Goal: Find specific page/section

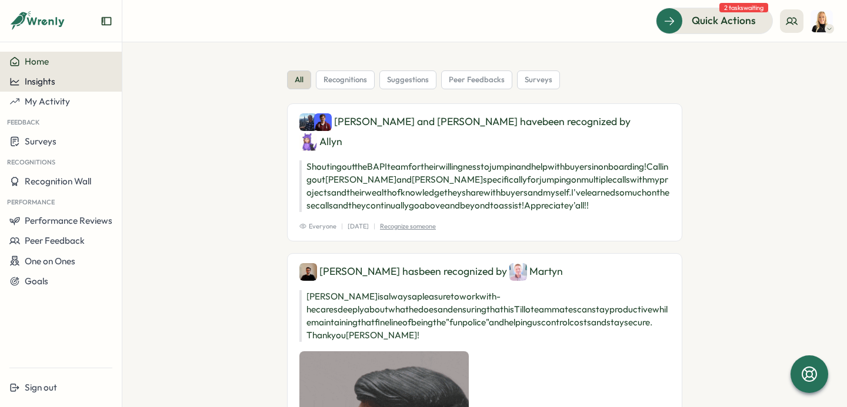
click at [72, 76] on button "Insights" at bounding box center [61, 82] width 122 height 20
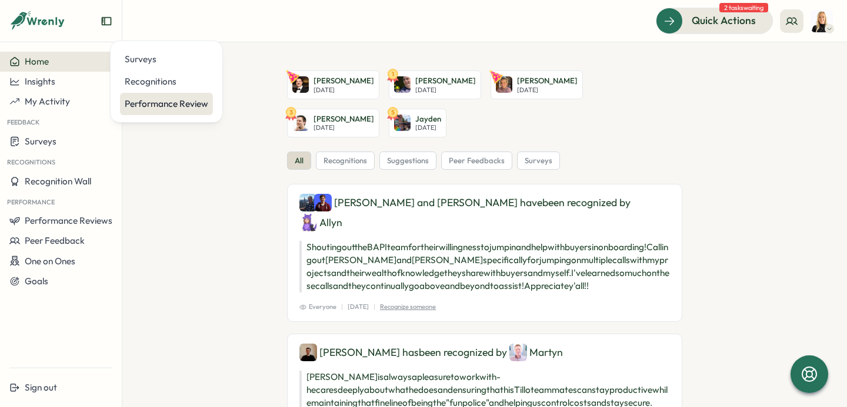
click at [173, 99] on div "Performance Review" at bounding box center [166, 104] width 83 height 13
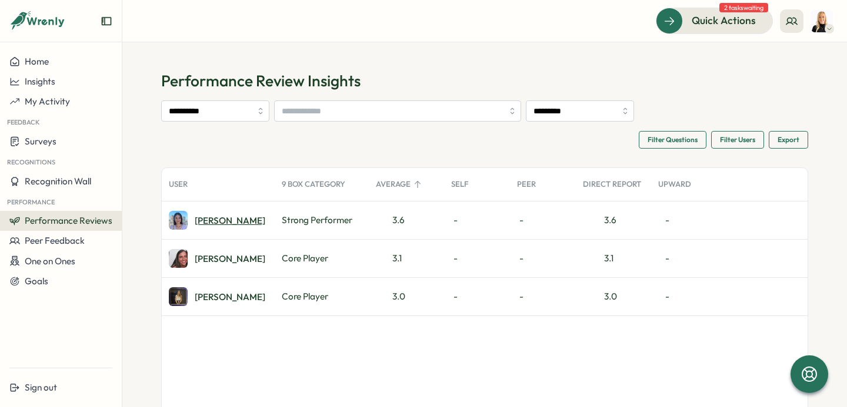
click at [195, 223] on div "[PERSON_NAME]" at bounding box center [230, 220] width 71 height 9
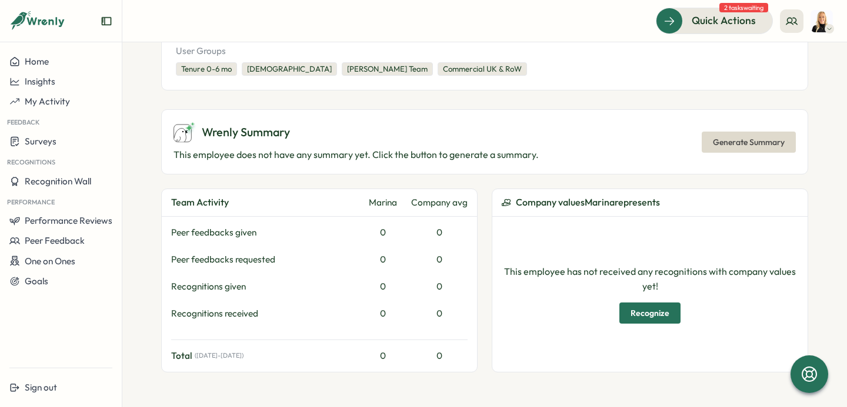
scroll to position [314, 0]
